Goal: Navigation & Orientation: Find specific page/section

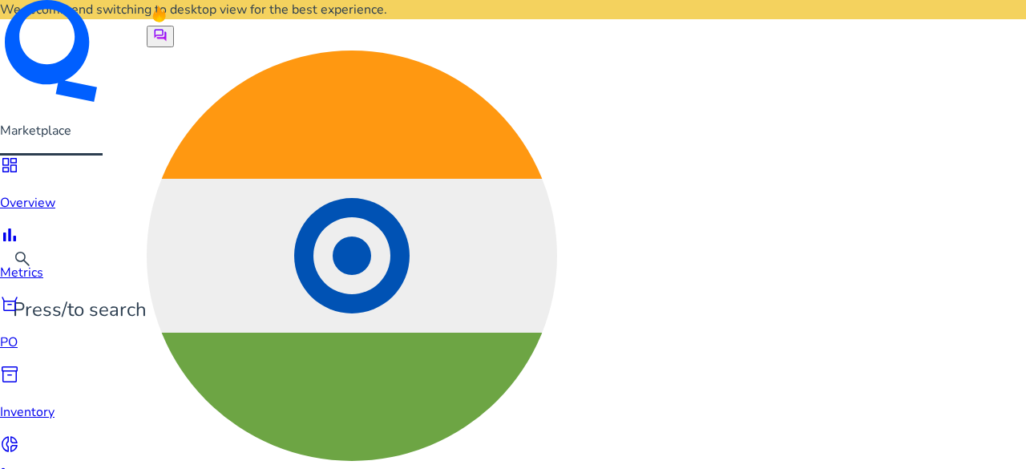
scroll to position [112, 0]
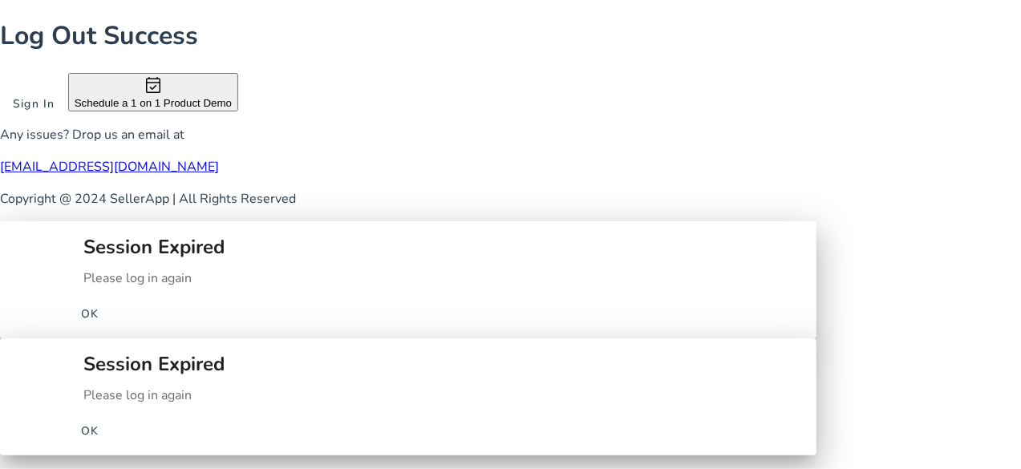
click at [99, 422] on span "OK" at bounding box center [90, 430] width 18 height 17
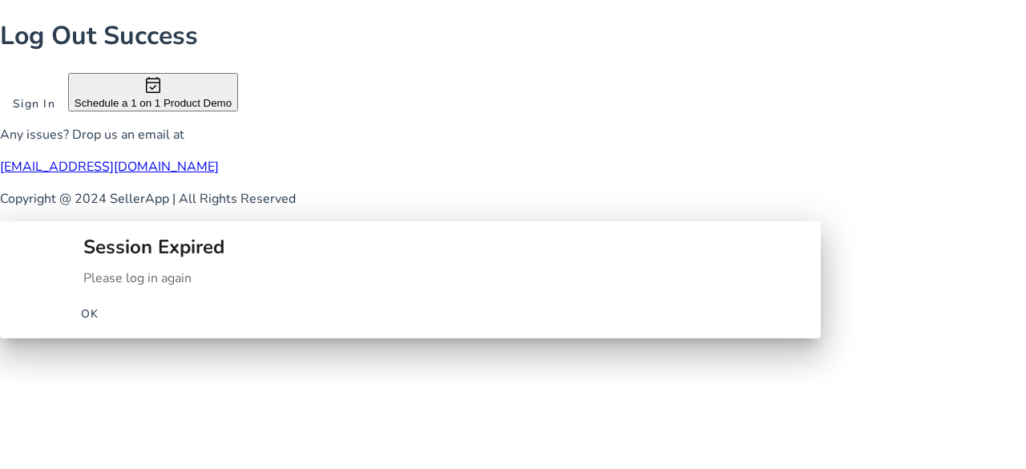
click at [99, 305] on span "OK" at bounding box center [90, 313] width 18 height 17
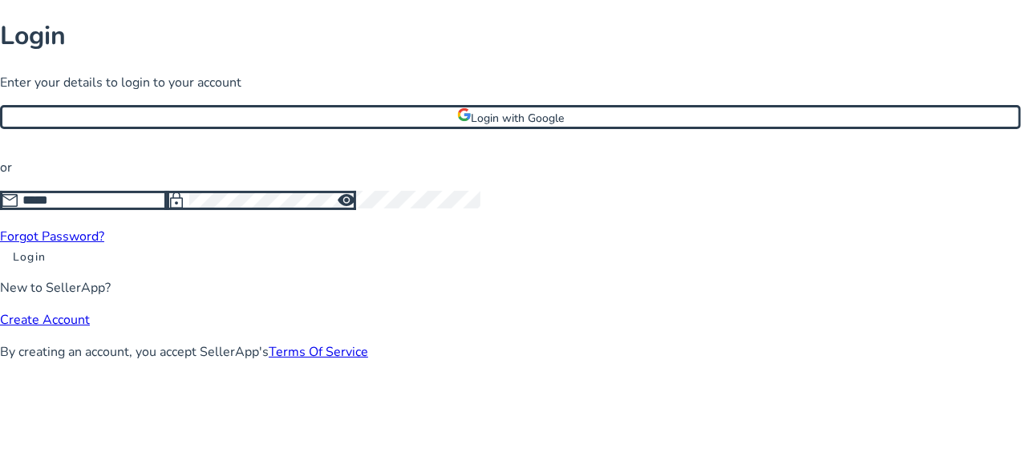
click at [503, 136] on span at bounding box center [510, 117] width 1016 height 38
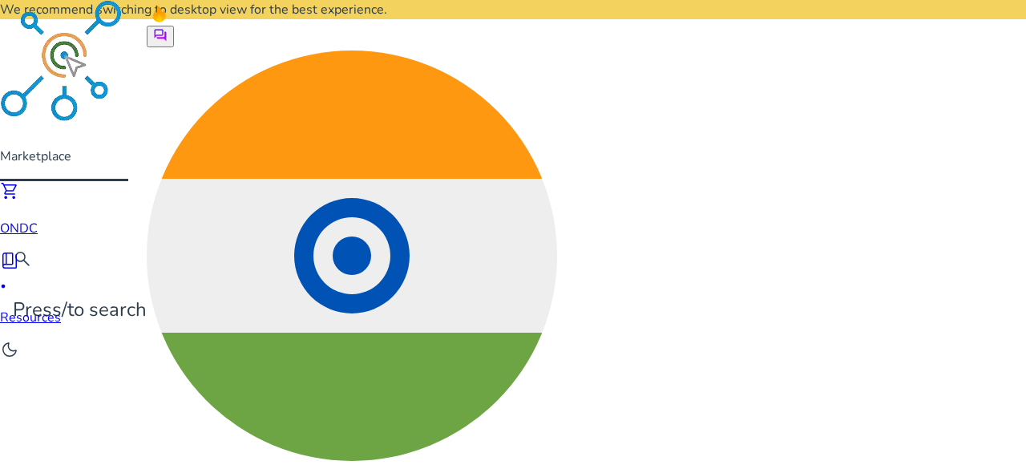
click at [19, 251] on span "book_4" at bounding box center [9, 260] width 19 height 19
click at [19, 181] on span "shopping_cart" at bounding box center [9, 190] width 19 height 19
click at [27, 70] on img at bounding box center [64, 64] width 128 height 128
